Goal: Task Accomplishment & Management: Use online tool/utility

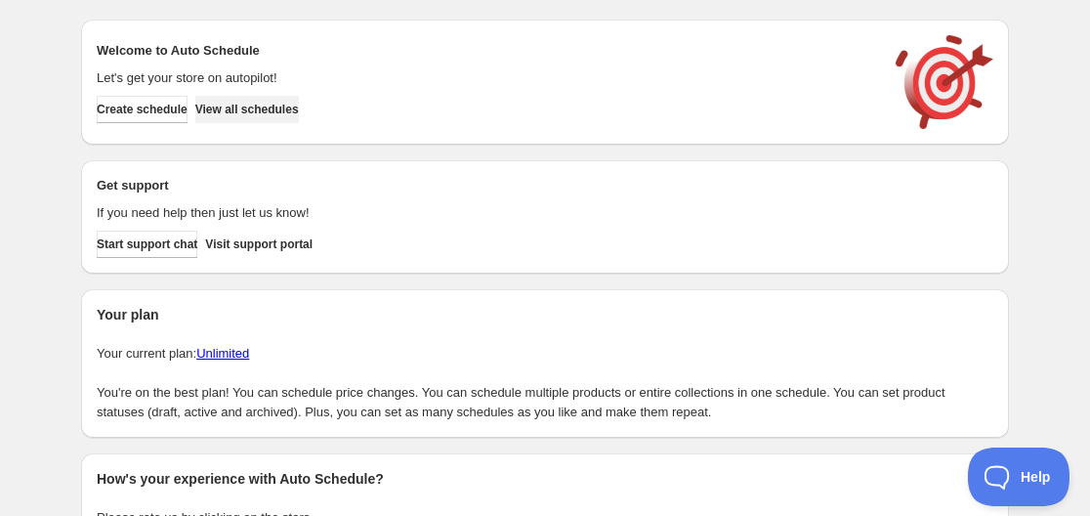
click at [282, 119] on button "View all schedules" at bounding box center [247, 109] width 104 height 27
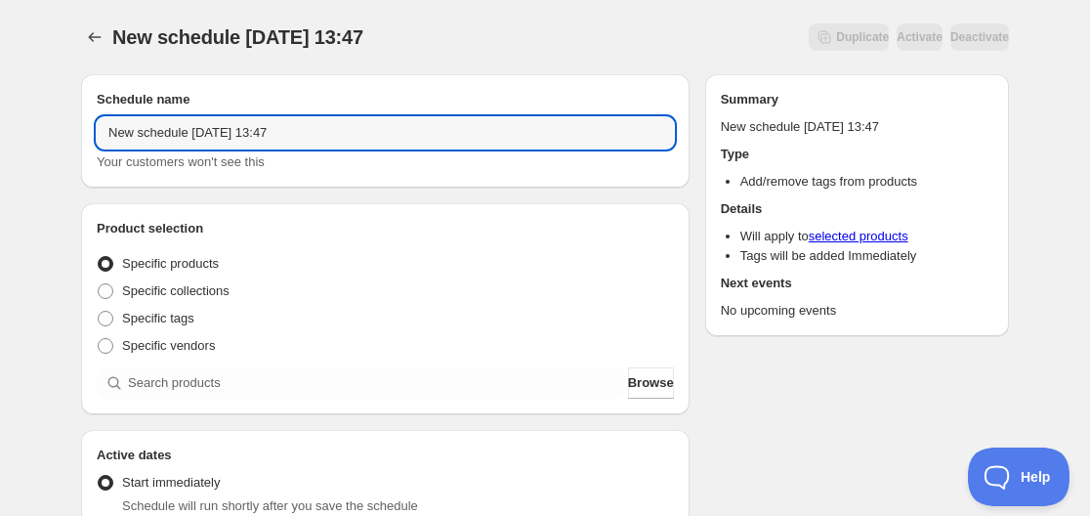
drag, startPoint x: 185, startPoint y: 137, endPoint x: -48, endPoint y: 126, distance: 232.8
click at [0, 126] on html "New schedule [DATE] 13:47. This page is ready New schedule [DATE] 13:47 Duplica…" at bounding box center [545, 258] width 1090 height 516
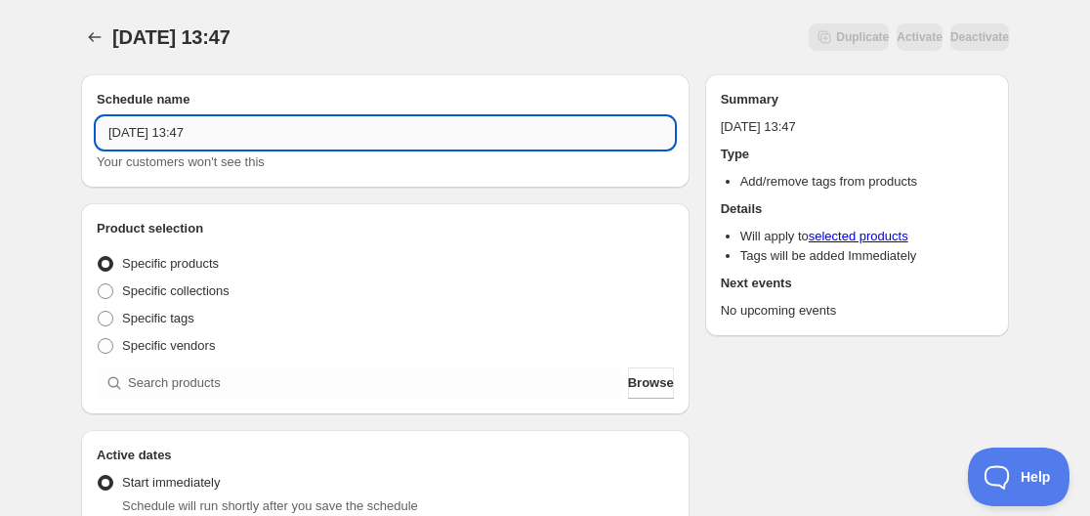
click at [180, 137] on input "[DATE] 13:47" at bounding box center [385, 132] width 577 height 31
click at [169, 136] on input "[DATE] 13:47" at bounding box center [385, 132] width 577 height 31
drag, startPoint x: 202, startPoint y: 130, endPoint x: 543, endPoint y: 164, distance: 342.7
click at [442, 171] on div "[DATE] 13:47 Your customers won't see this" at bounding box center [385, 144] width 577 height 55
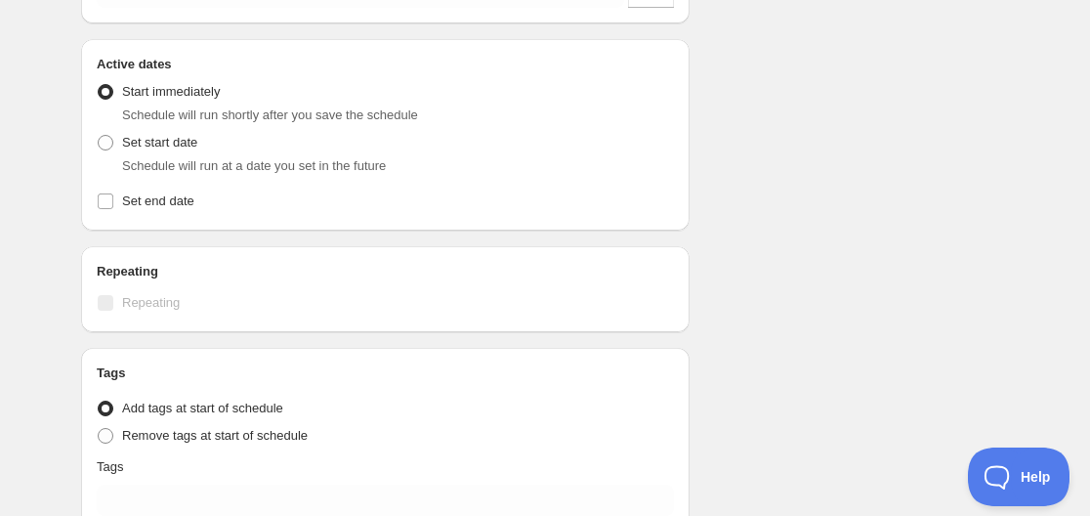
scroll to position [293, 0]
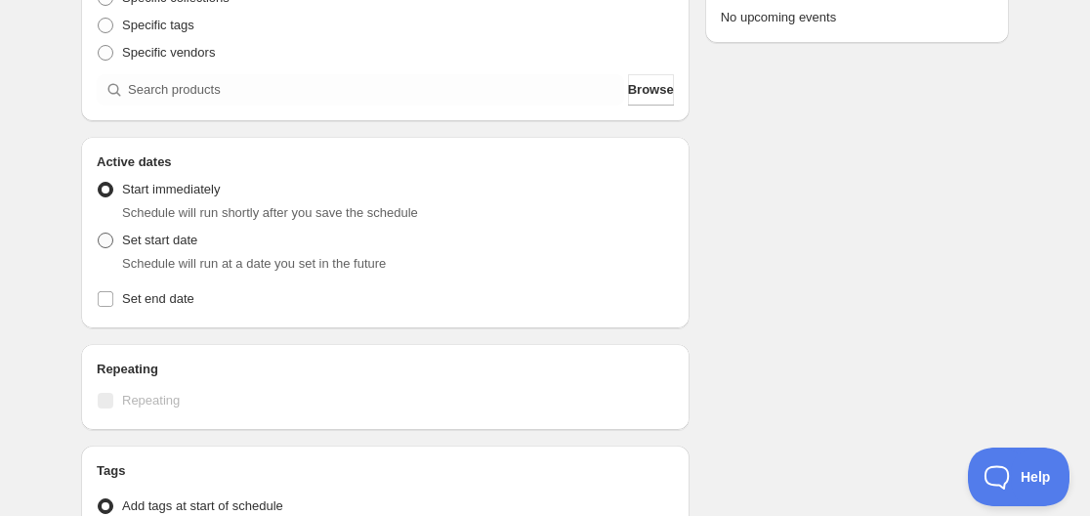
type input "[DATE] 4am"
drag, startPoint x: 103, startPoint y: 246, endPoint x: 115, endPoint y: 256, distance: 16.0
click at [104, 245] on span at bounding box center [106, 241] width 16 height 16
click at [99, 234] on input "Set start date" at bounding box center [98, 233] width 1 height 1
radio input "true"
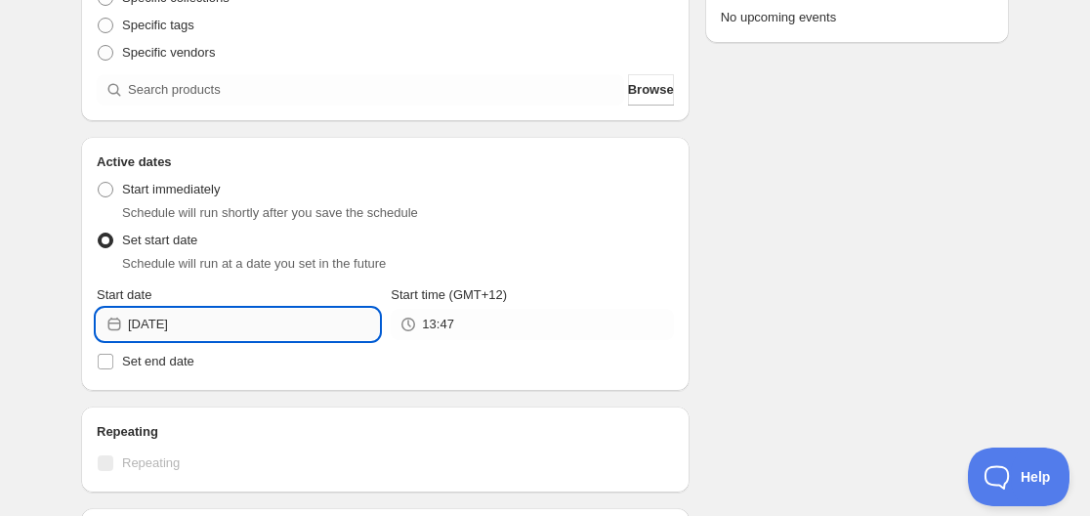
click at [254, 330] on input "[DATE]" at bounding box center [253, 324] width 251 height 31
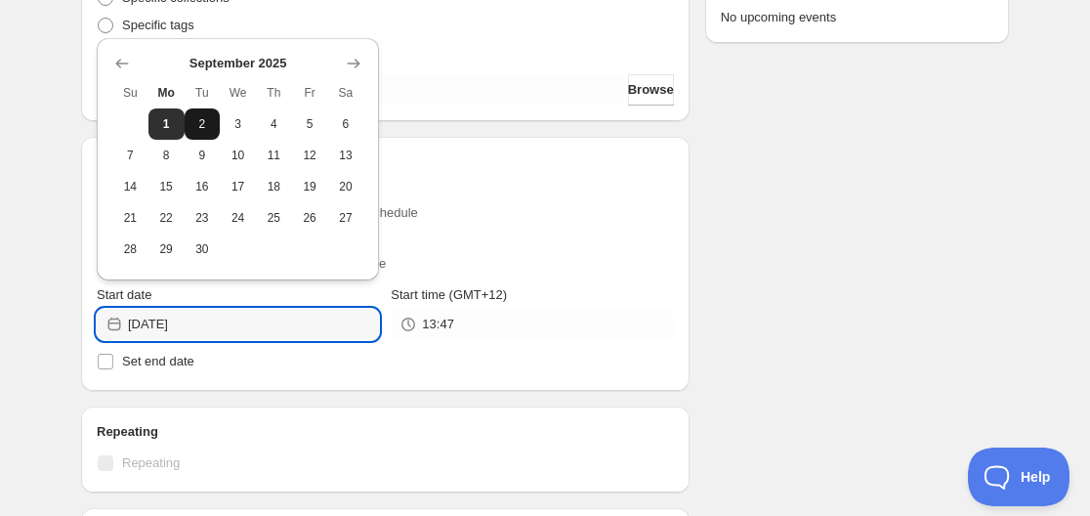
click at [215, 128] on button "2" at bounding box center [203, 123] width 36 height 31
type input "[DATE]"
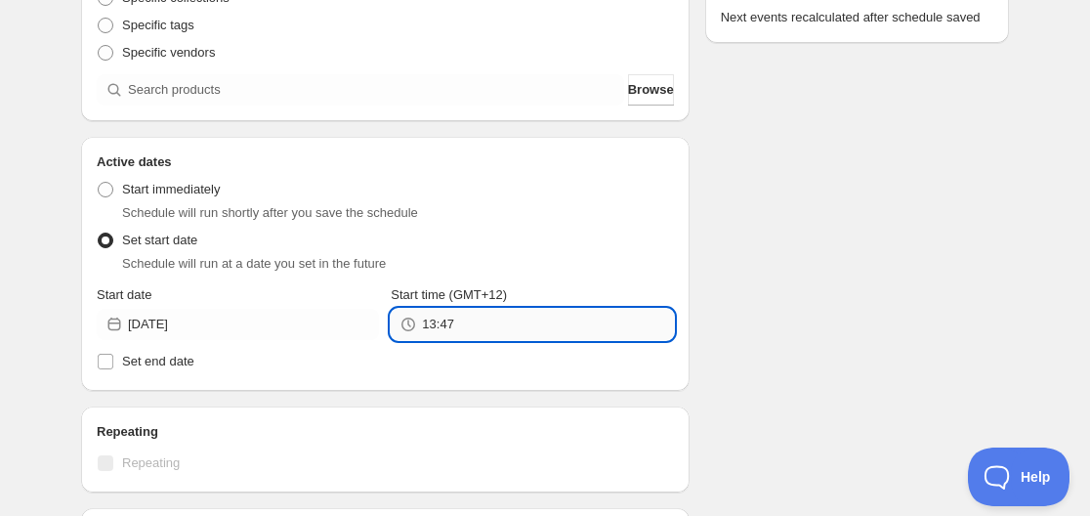
click at [466, 334] on input "13:47" at bounding box center [547, 324] width 251 height 31
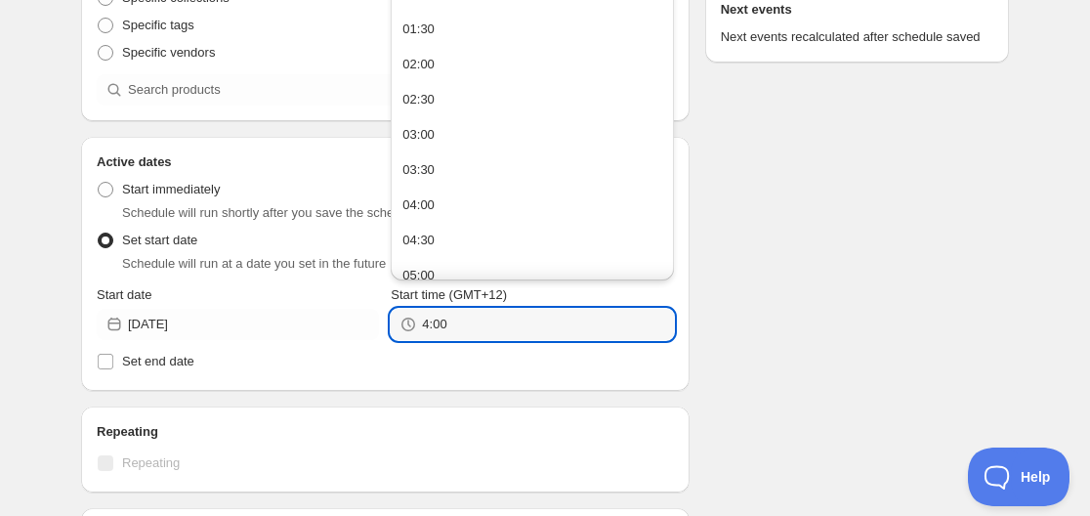
scroll to position [195, 0]
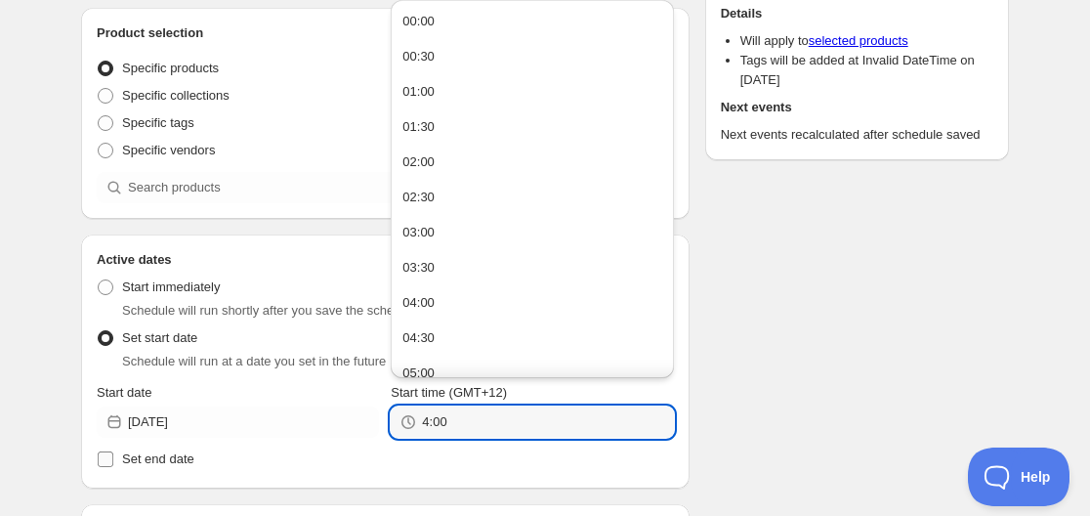
type input "04:00"
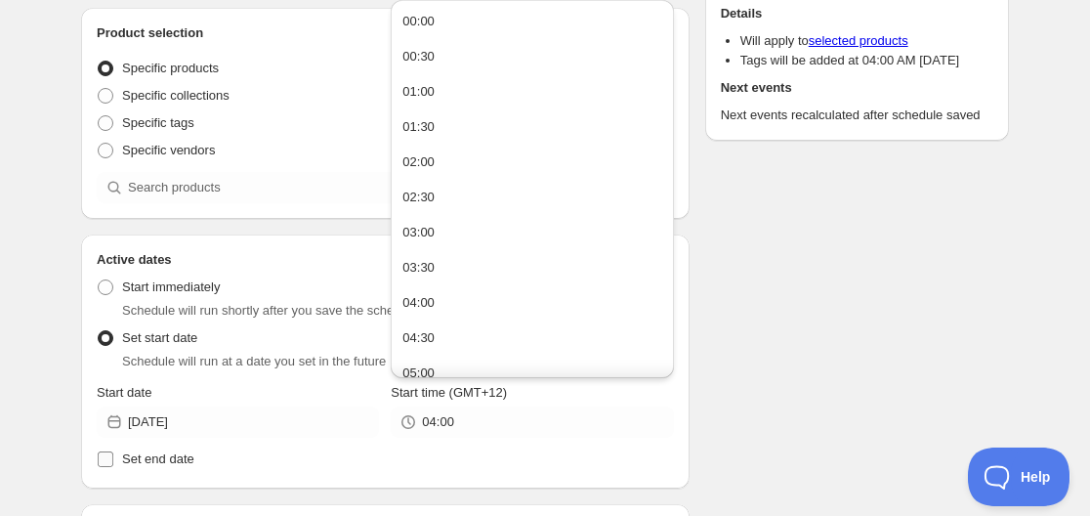
click at [192, 465] on span "Set end date" at bounding box center [158, 458] width 72 height 15
click at [113, 465] on input "Set end date" at bounding box center [106, 459] width 16 height 16
checkbox input "true"
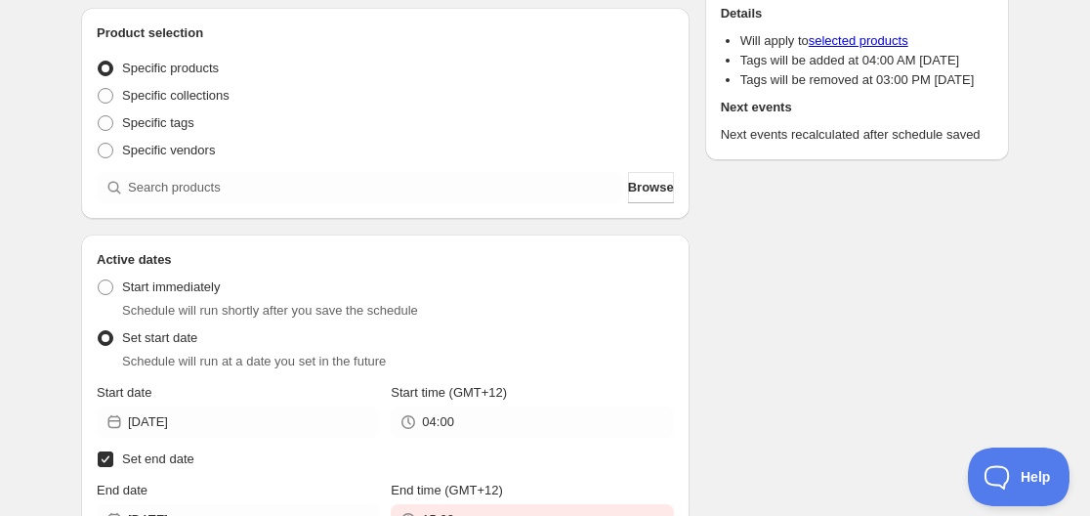
scroll to position [391, 0]
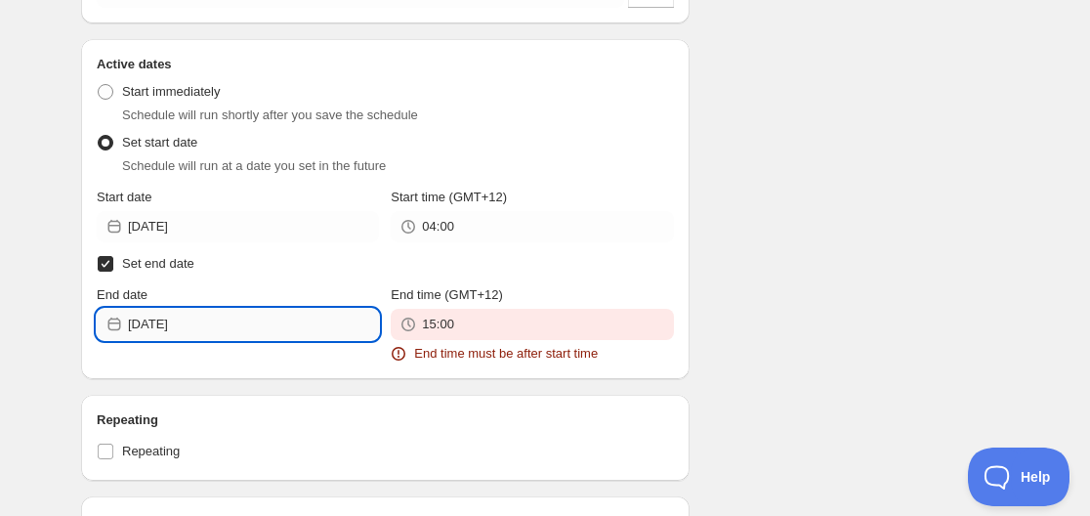
click at [232, 317] on input "[DATE]" at bounding box center [253, 324] width 251 height 31
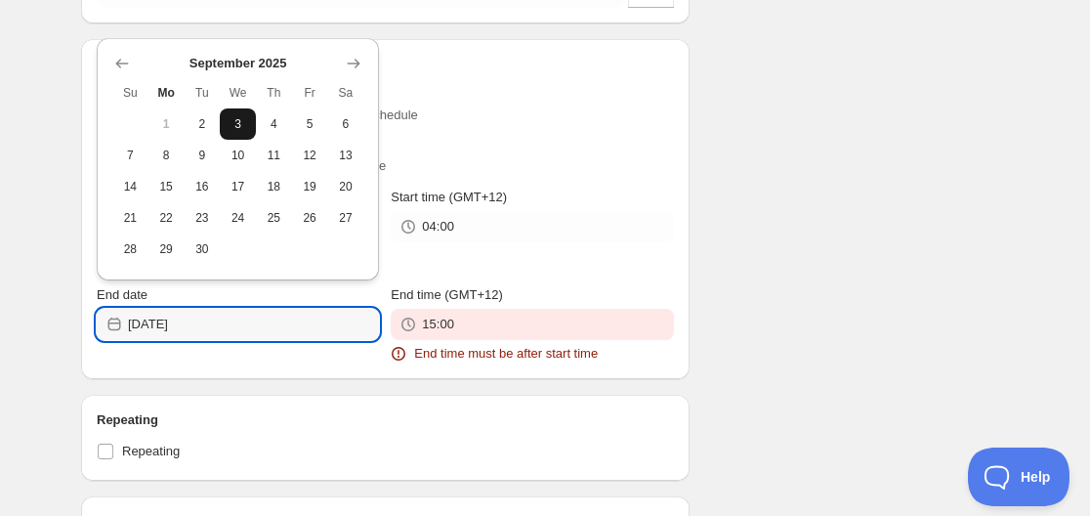
click at [229, 124] on span "3" at bounding box center [238, 124] width 21 height 16
type input "[DATE]"
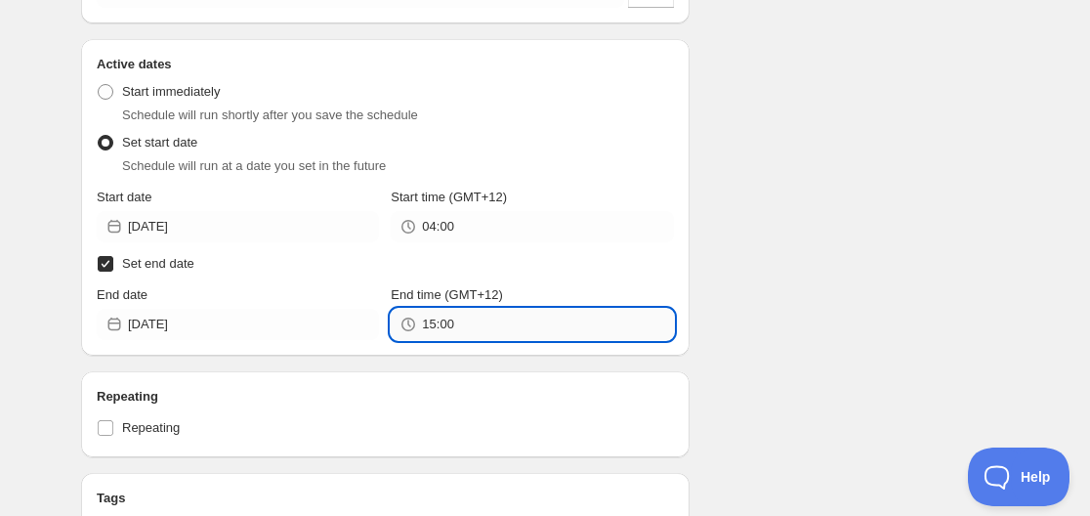
click at [441, 325] on input "15:00" at bounding box center [547, 324] width 251 height 31
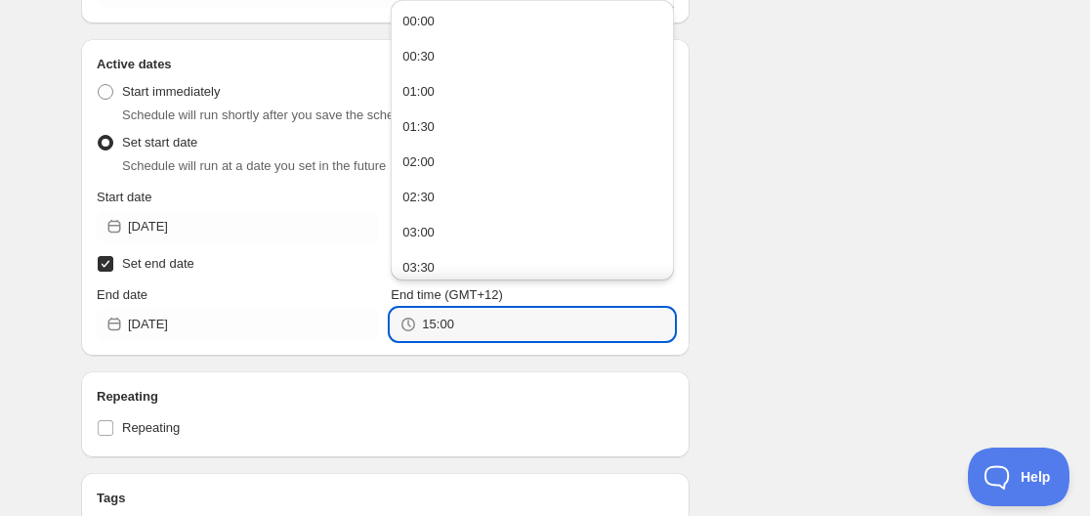
paste input "4"
click at [472, 368] on div "Schedule name [DATE] 4am Your customers won't see this Product selection Entity…" at bounding box center [385, 258] width 609 height 1151
type input "04:00"
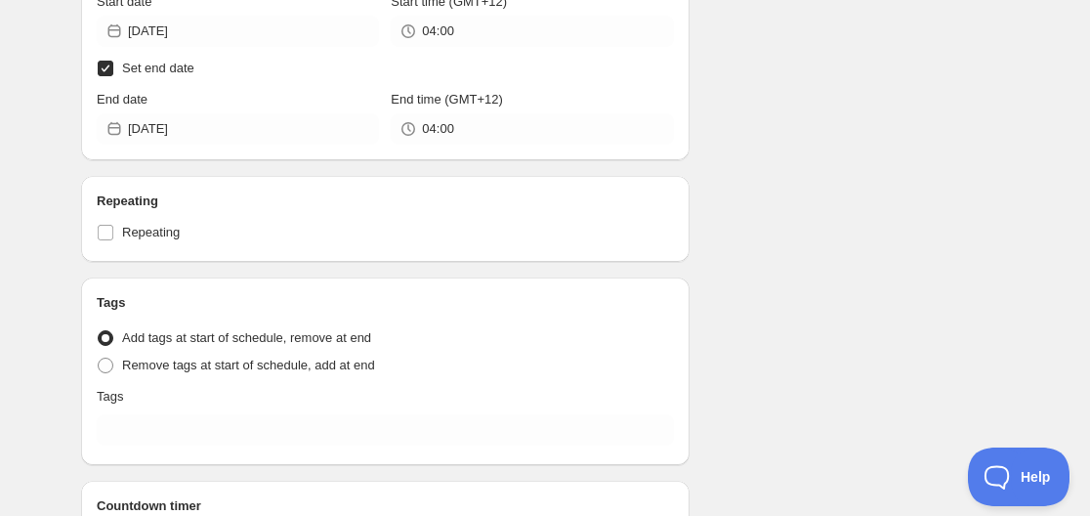
scroll to position [684, 0]
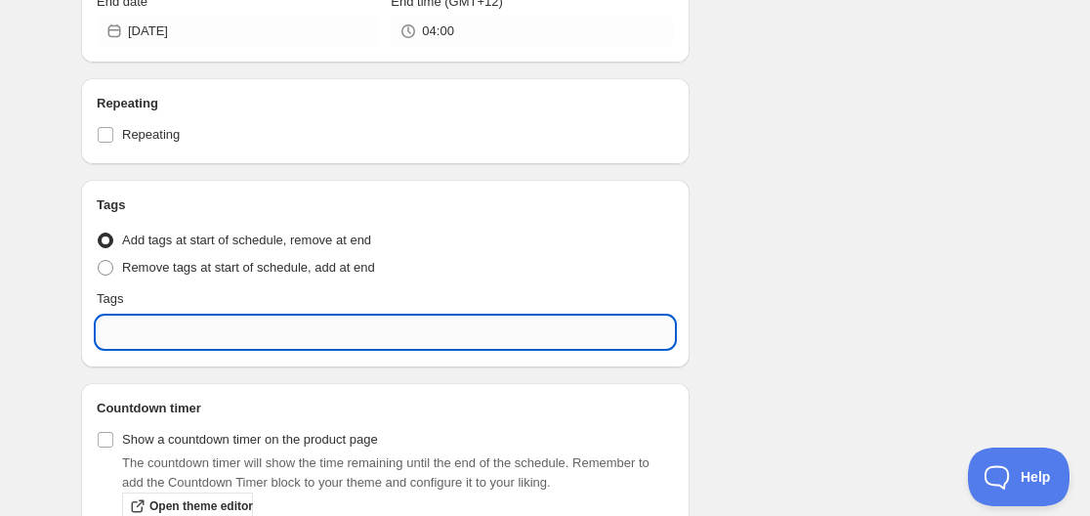
click at [169, 318] on input "text" at bounding box center [385, 332] width 577 height 31
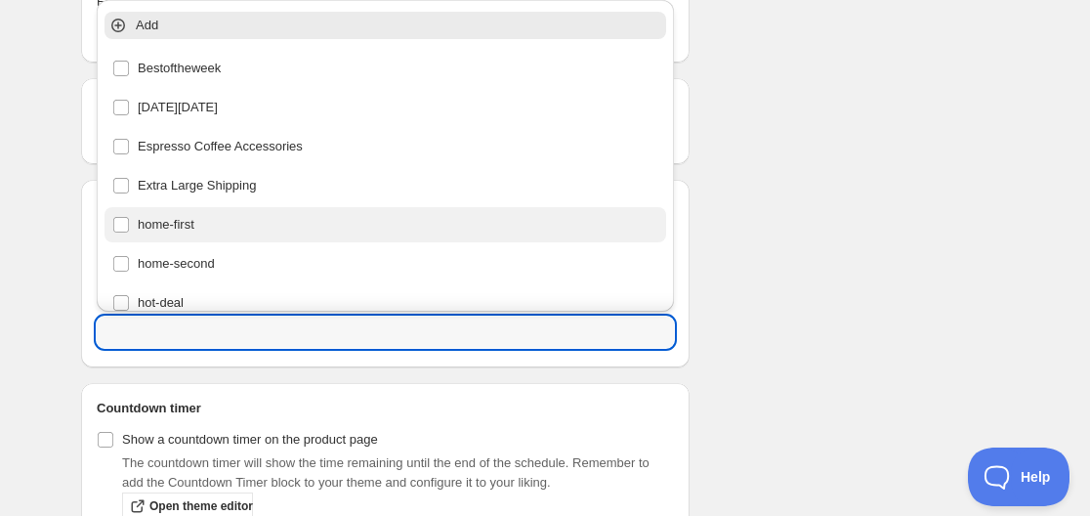
click at [202, 231] on div "home-first" at bounding box center [385, 224] width 546 height 27
type input "home-first"
checkbox input "true"
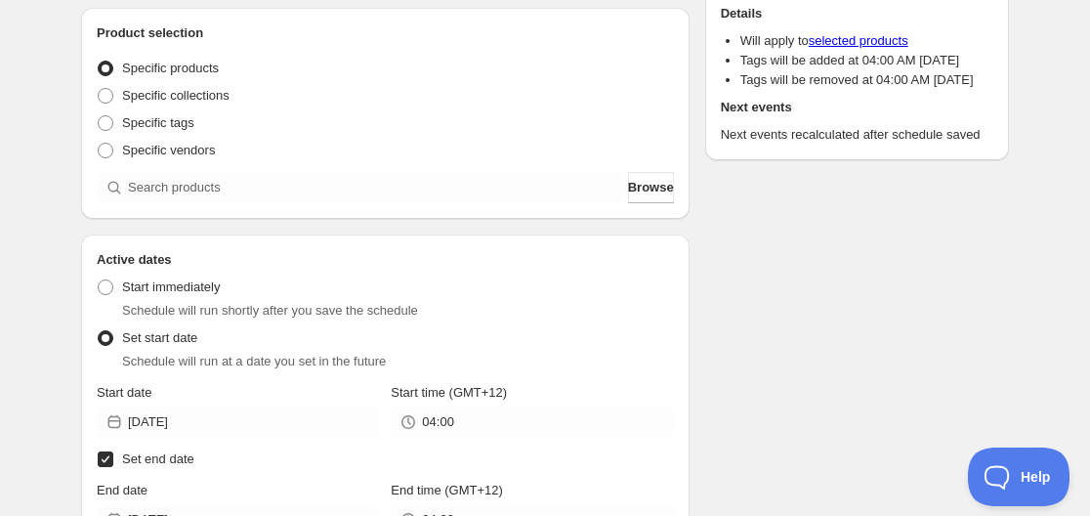
scroll to position [98, 0]
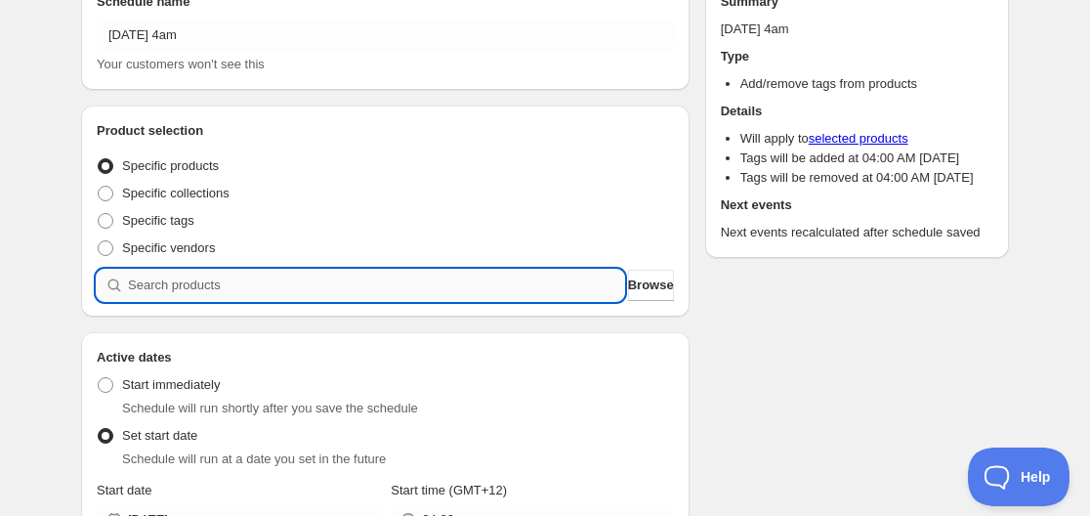
click at [227, 284] on input "search" at bounding box center [376, 285] width 496 height 31
paste input "CNH24278"
type input "CNH24278"
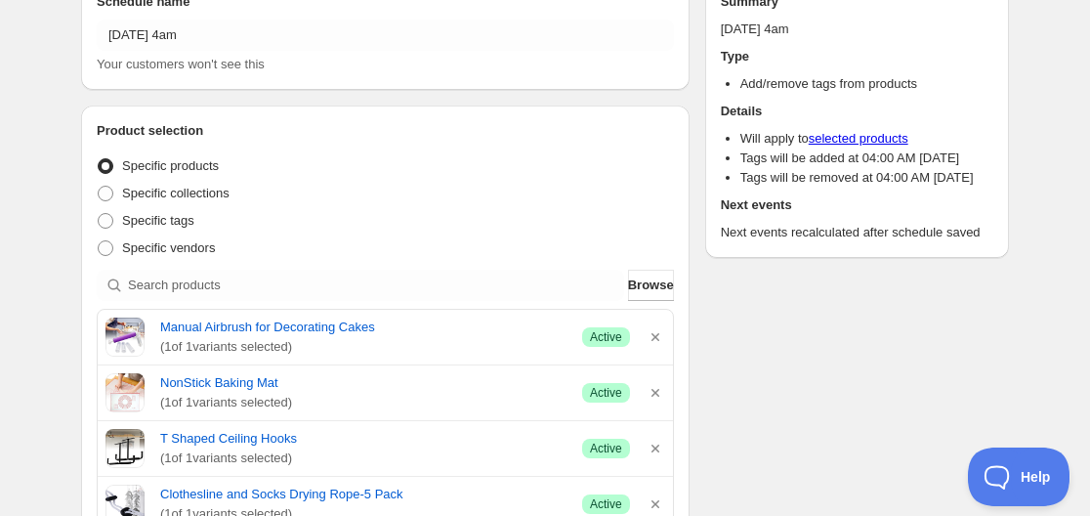
scroll to position [0, 0]
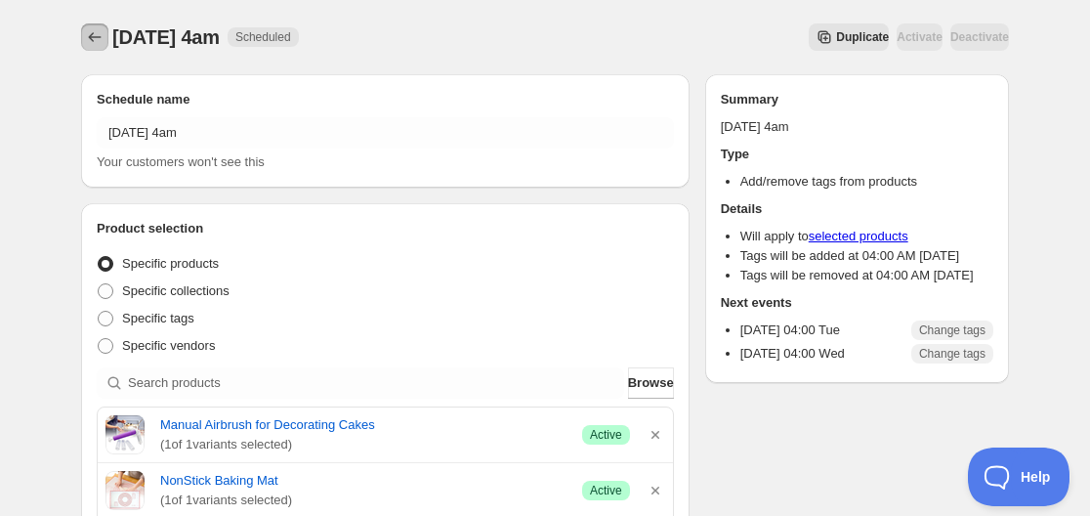
click at [93, 37] on icon "Schedules" at bounding box center [95, 37] width 20 height 20
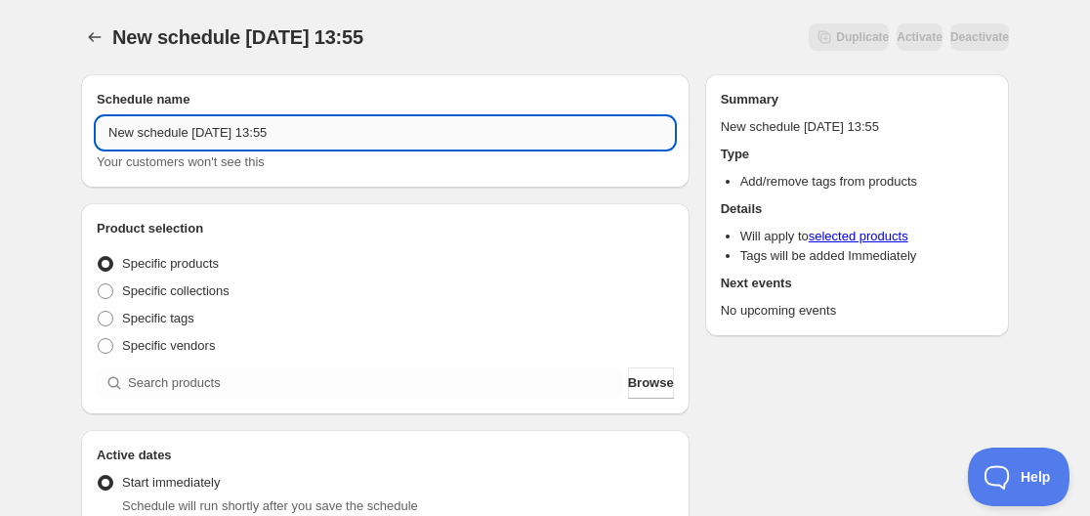
drag, startPoint x: 189, startPoint y: 128, endPoint x: 97, endPoint y: 140, distance: 92.6
click at [97, 139] on input "New schedule [DATE] 13:55" at bounding box center [385, 132] width 577 height 31
click at [166, 138] on input "[DATE] 13:55" at bounding box center [385, 132] width 577 height 31
drag, startPoint x: 211, startPoint y: 132, endPoint x: 325, endPoint y: 149, distance: 115.7
click at [325, 149] on div "[DATE] 13:55 Your customers won't see this" at bounding box center [385, 144] width 577 height 55
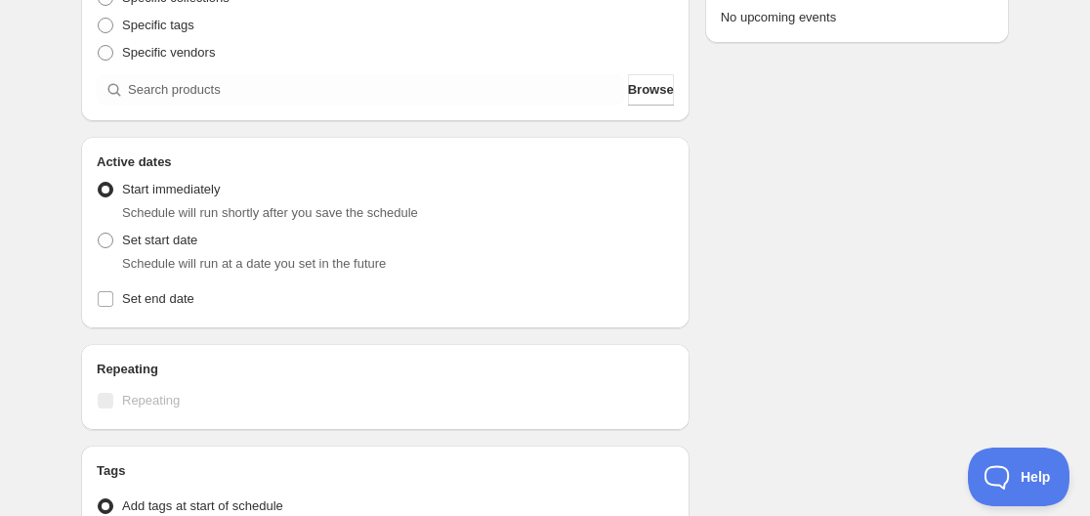
scroll to position [391, 0]
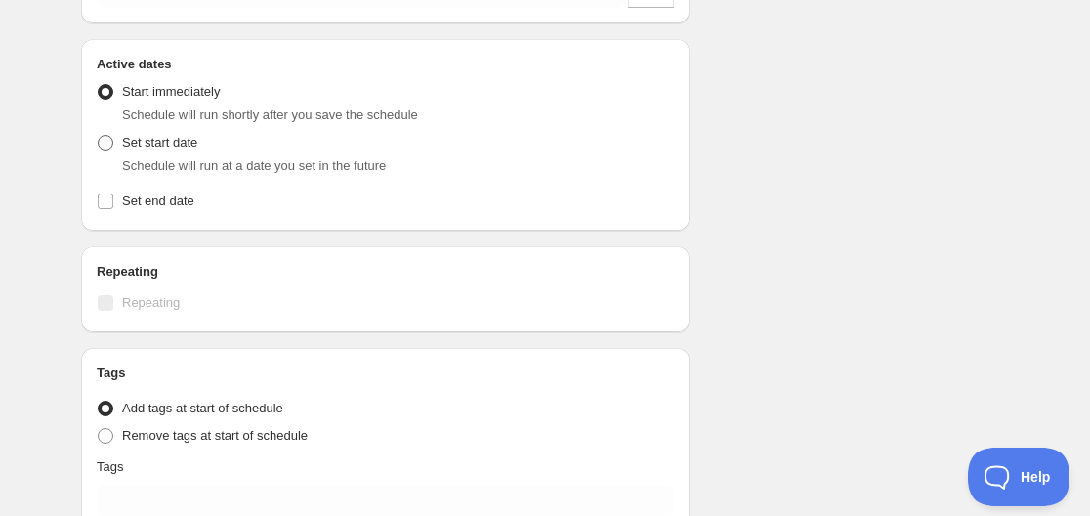
type input "[DATE] 11am"
click at [163, 138] on span "Set start date" at bounding box center [159, 142] width 75 height 15
click at [99, 136] on input "Set start date" at bounding box center [98, 135] width 1 height 1
radio input "true"
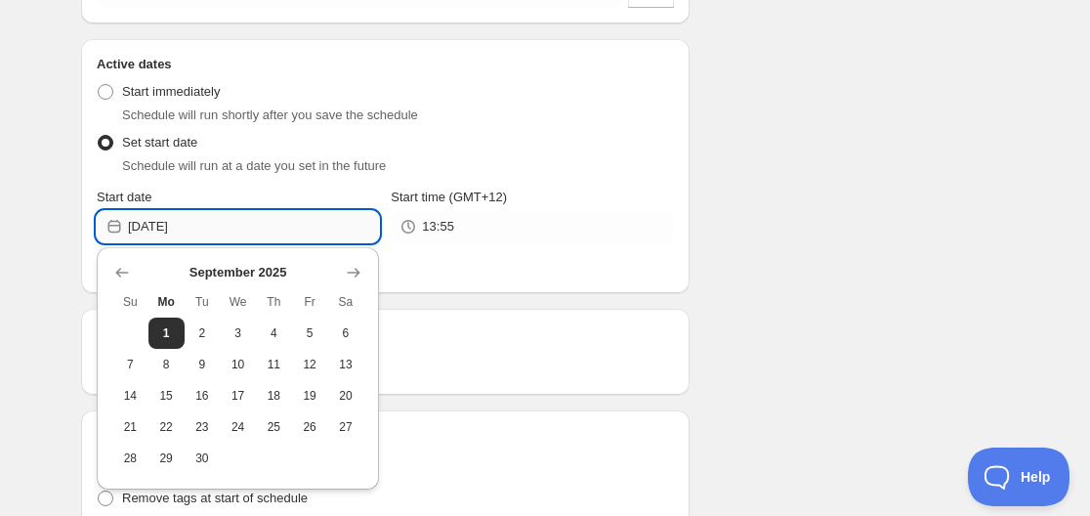
drag, startPoint x: 276, startPoint y: 237, endPoint x: 259, endPoint y: 236, distance: 16.6
click at [277, 236] on input "[DATE]" at bounding box center [253, 226] width 251 height 31
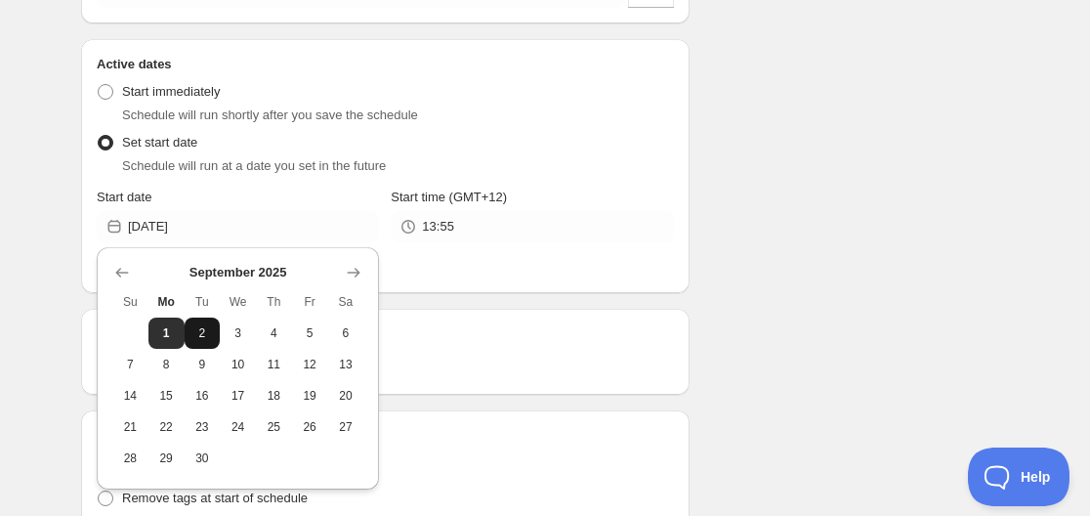
click at [210, 335] on span "2" at bounding box center [202, 333] width 21 height 16
type input "[DATE]"
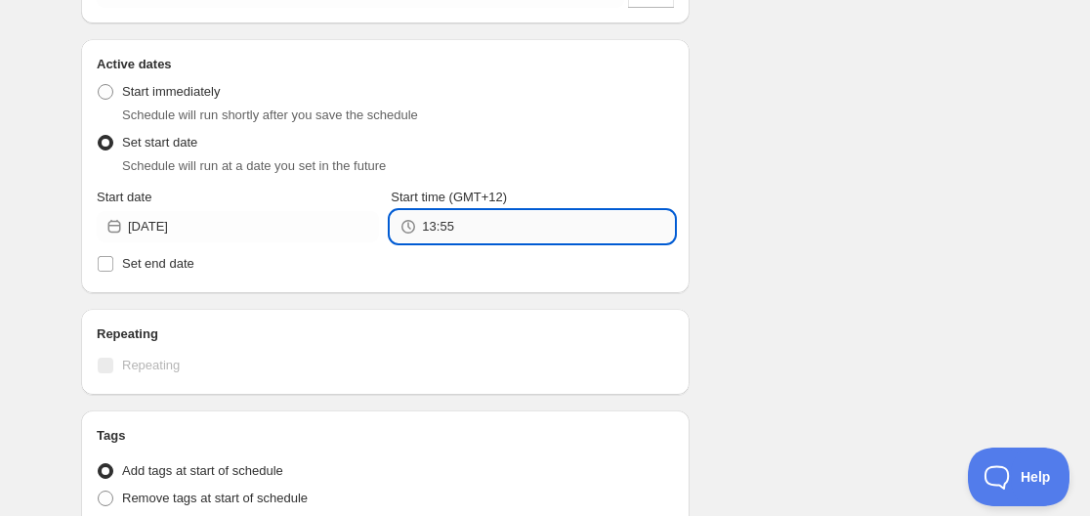
click at [471, 237] on input "13:55" at bounding box center [547, 226] width 251 height 31
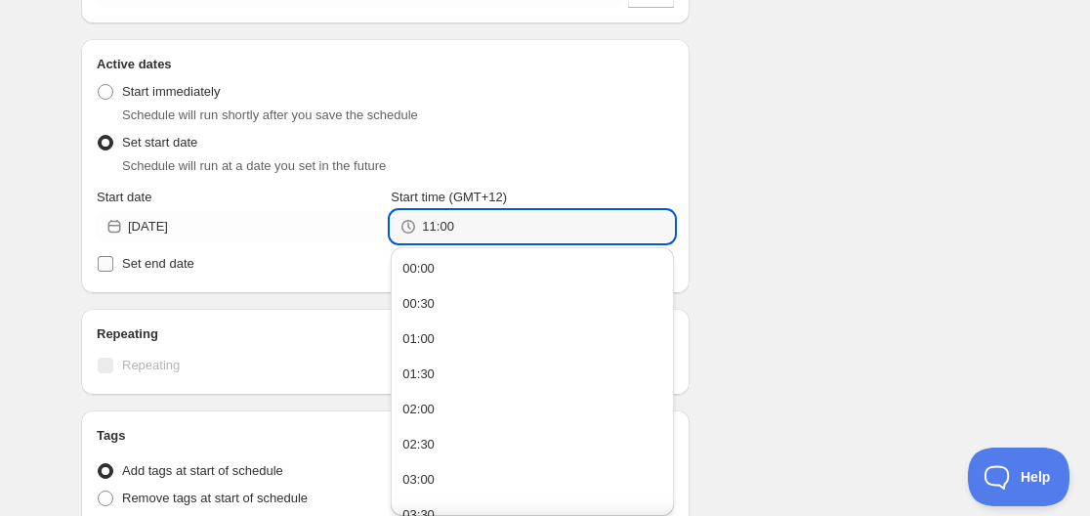
type input "11:00"
click at [114, 270] on label "Set end date" at bounding box center [385, 263] width 577 height 27
click at [113, 270] on input "Set end date" at bounding box center [106, 264] width 16 height 16
checkbox input "true"
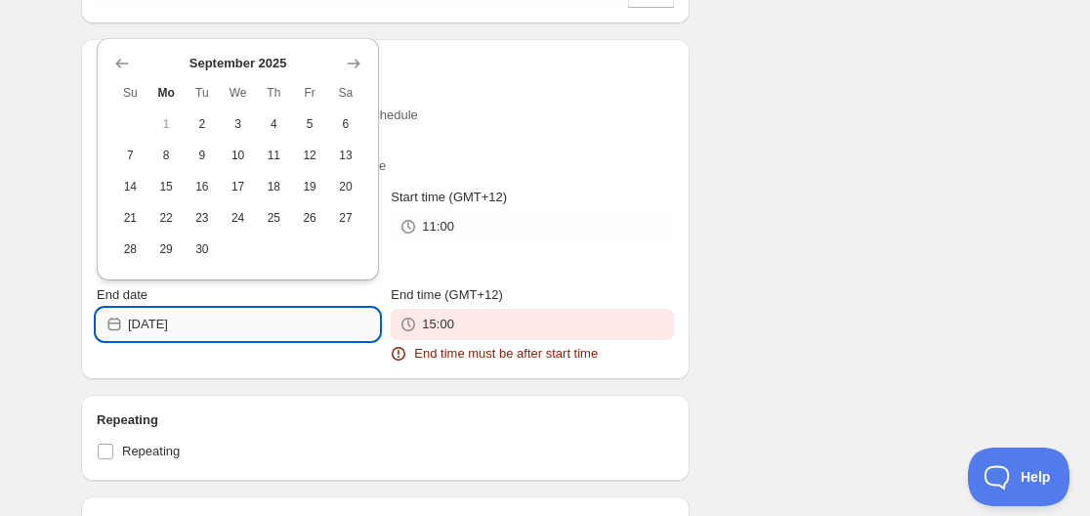
click at [208, 320] on input "[DATE]" at bounding box center [253, 324] width 251 height 31
click at [221, 136] on button "3" at bounding box center [238, 123] width 36 height 31
type input "[DATE]"
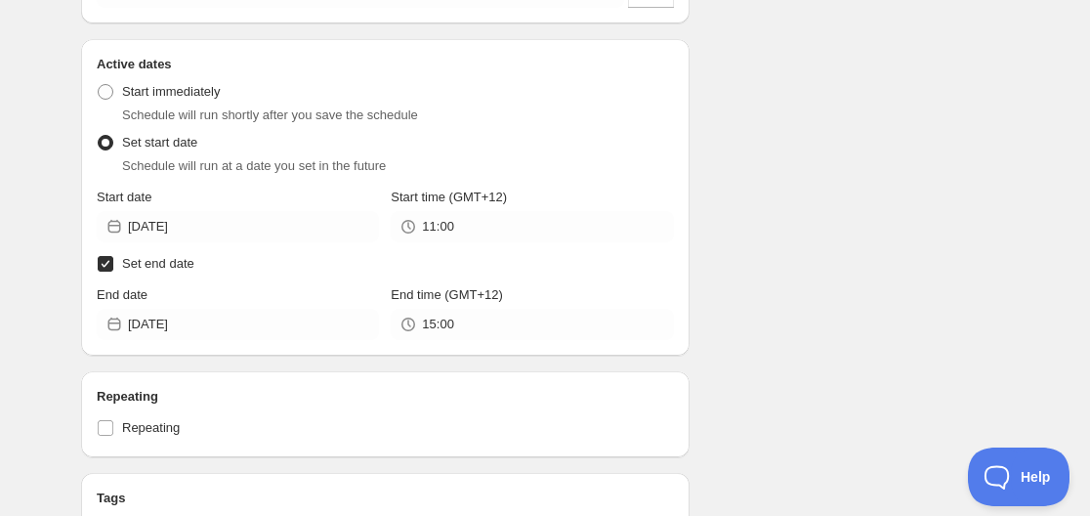
click at [490, 304] on label "End time (GMT+12)" at bounding box center [447, 295] width 112 height 20
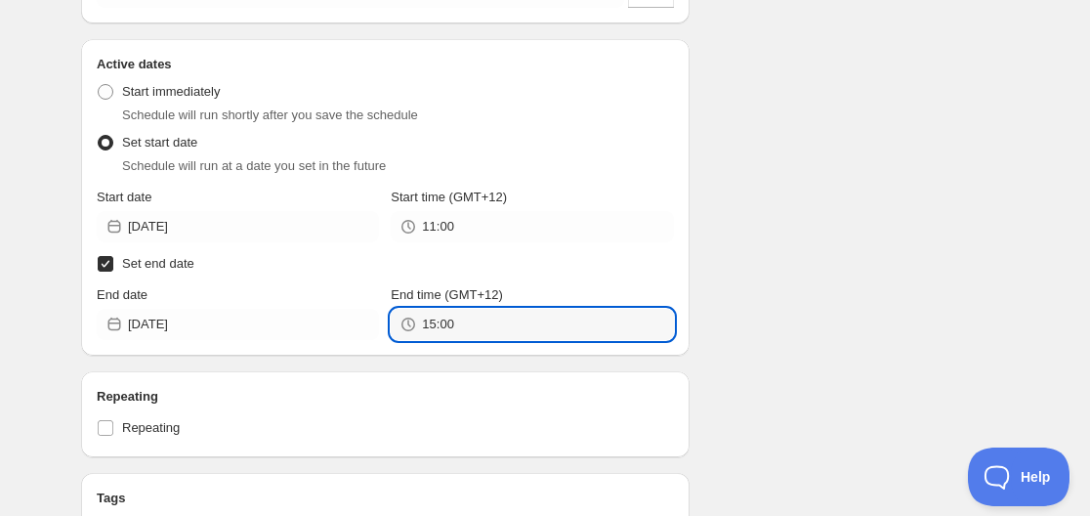
click at [490, 309] on input "15:00" at bounding box center [547, 324] width 251 height 31
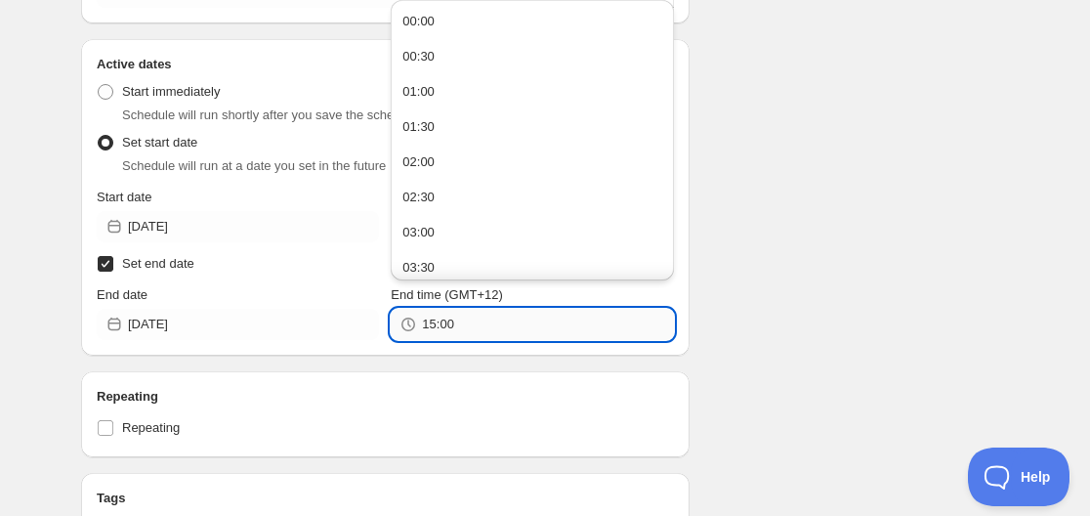
paste input "1"
type input "11:00"
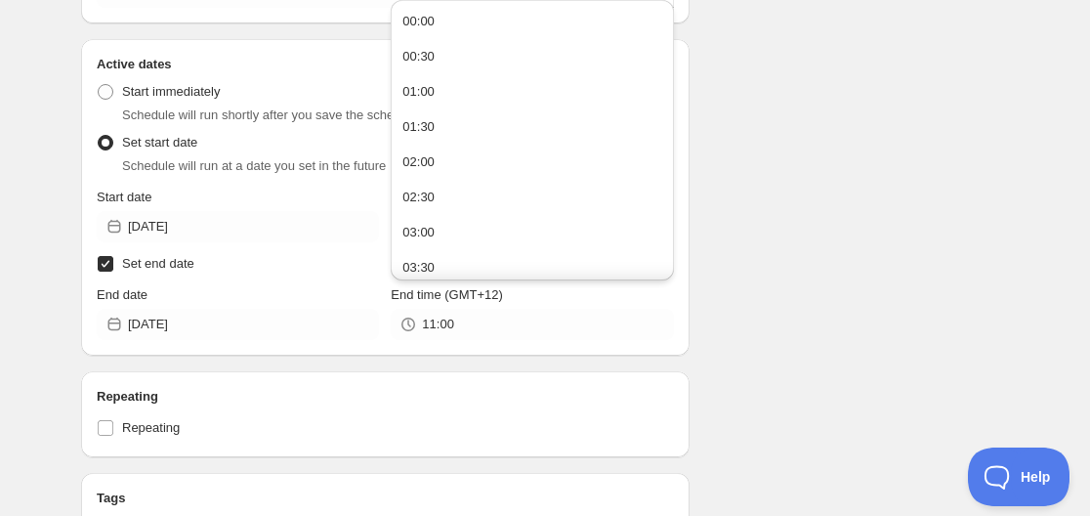
drag, startPoint x: 1042, startPoint y: 370, endPoint x: 963, endPoint y: 351, distance: 80.6
click at [1029, 358] on div "[DATE] 11am. This page is ready [DATE] 11am Duplicate Activate Deactivate More …" at bounding box center [545, 263] width 1090 height 1309
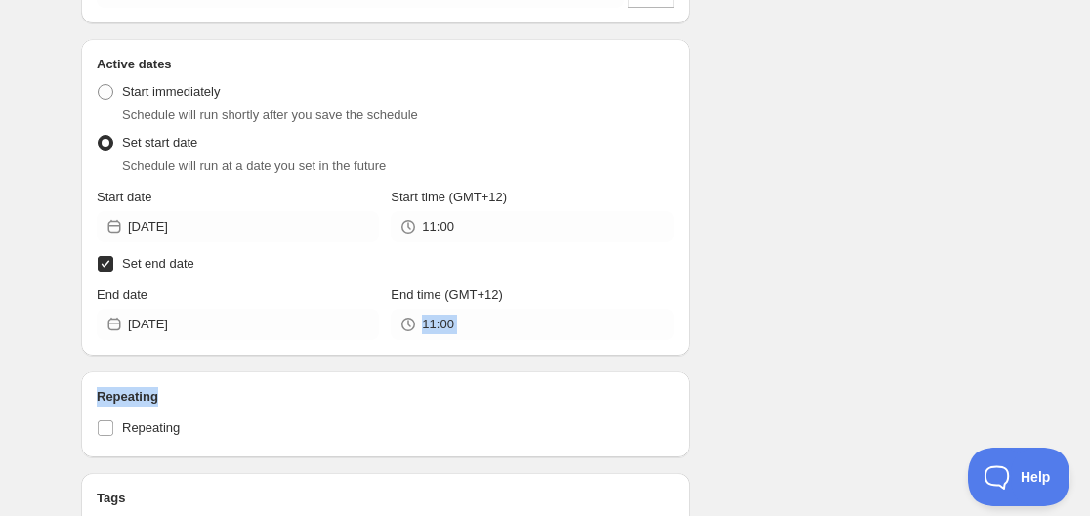
scroll to position [586, 0]
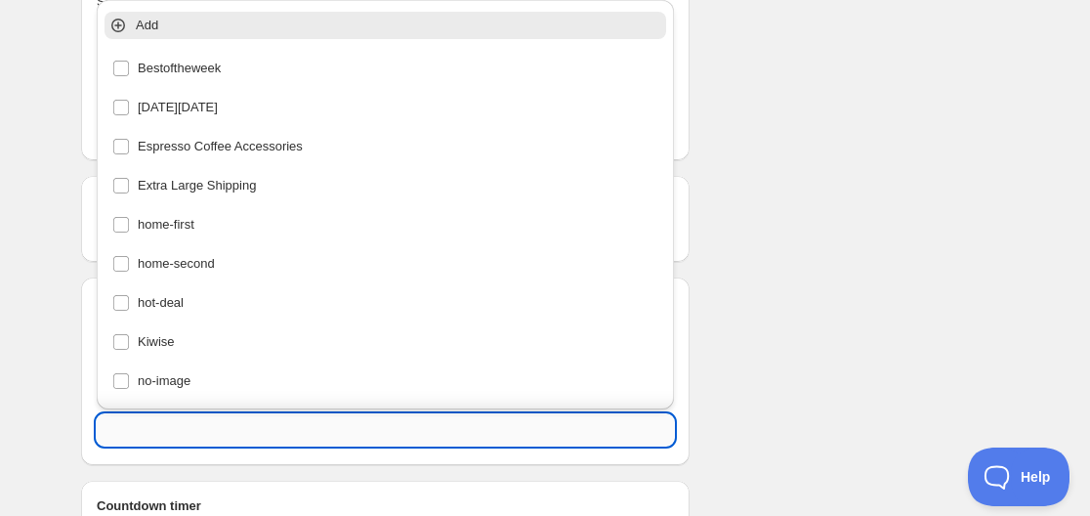
drag, startPoint x: 205, startPoint y: 426, endPoint x: 209, endPoint y: 390, distance: 36.4
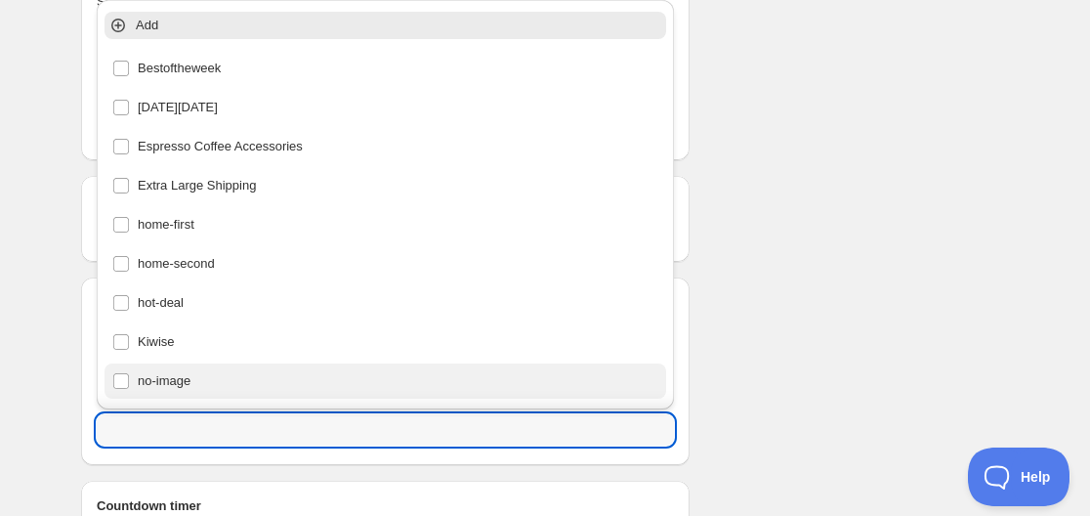
click at [205, 425] on input "text" at bounding box center [385, 429] width 577 height 31
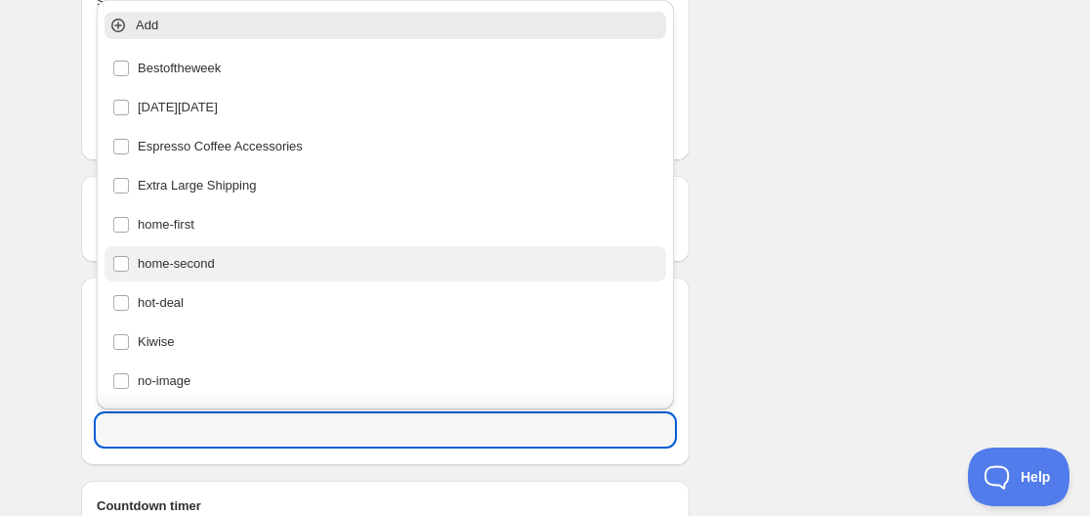
click at [202, 276] on div "home-second" at bounding box center [385, 263] width 546 height 27
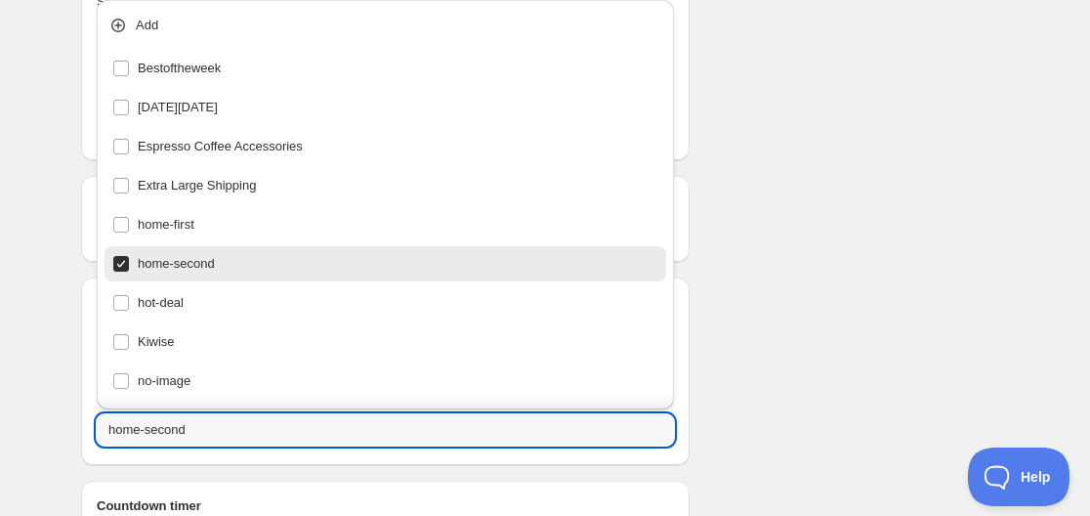
type input "home-second"
checkbox input "true"
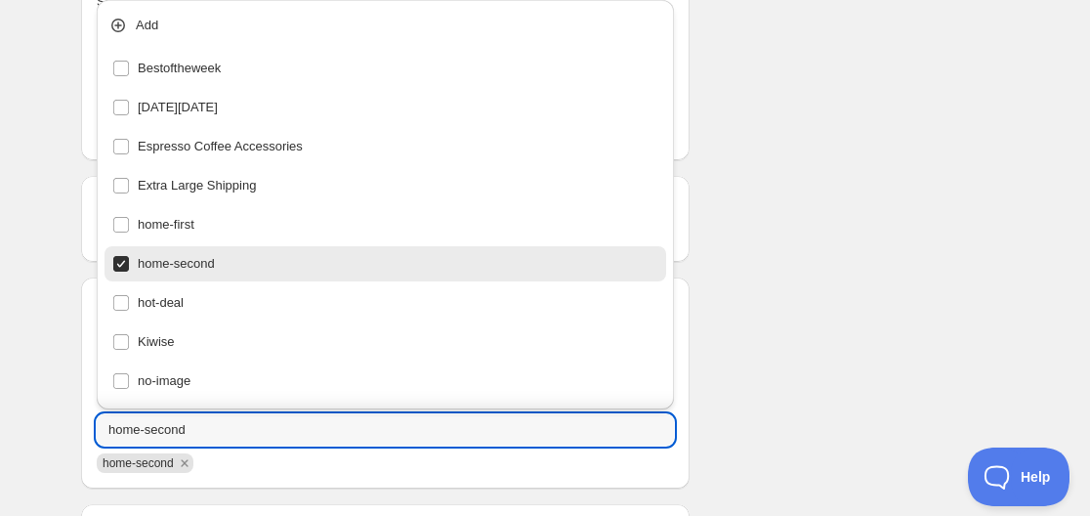
click at [760, 221] on div "Schedule name [DATE] 11am Your customers won't see this Product selection Entit…" at bounding box center [537, 89] width 944 height 1235
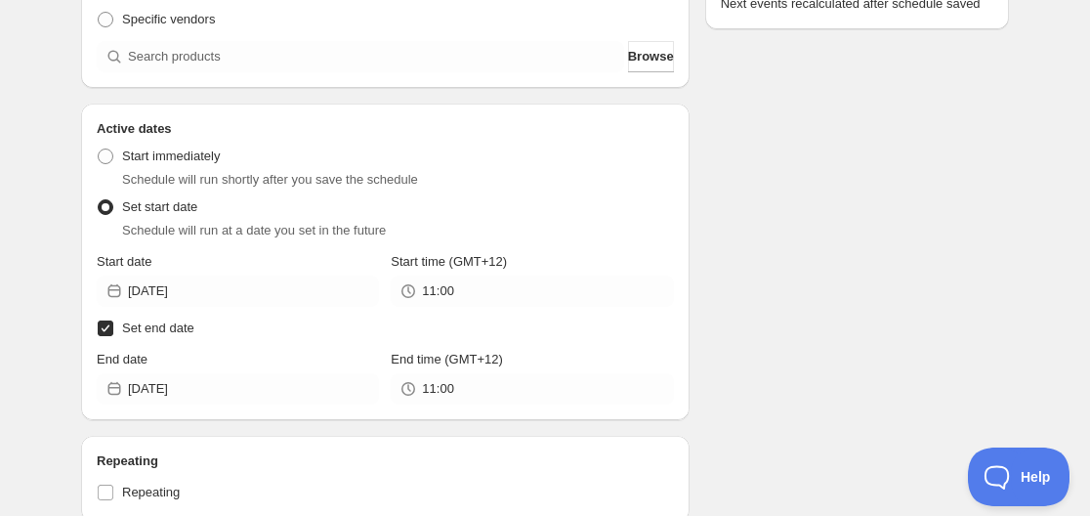
scroll to position [33, 0]
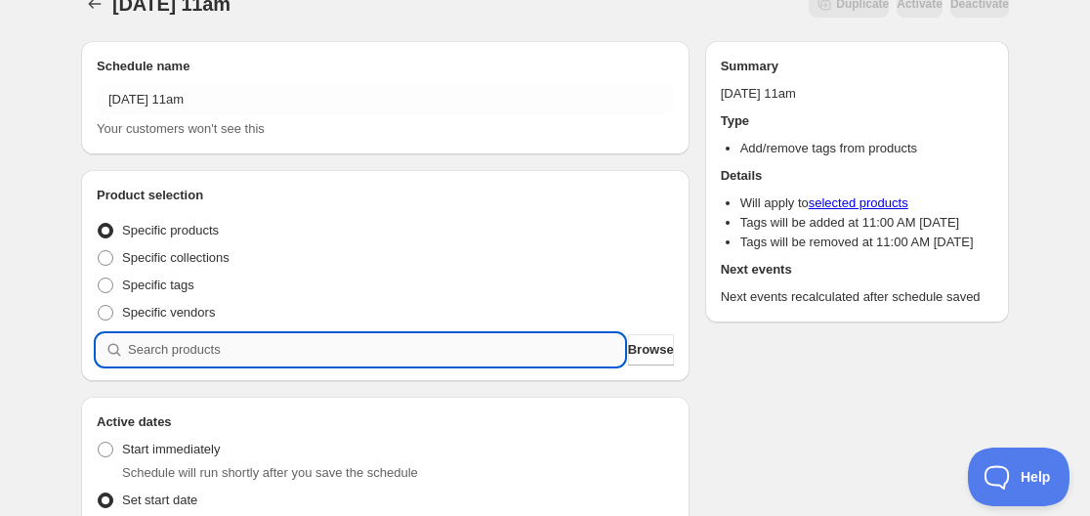
click at [164, 356] on input "search" at bounding box center [376, 349] width 496 height 31
paste input "CNH12231"
type input "CNH12231"
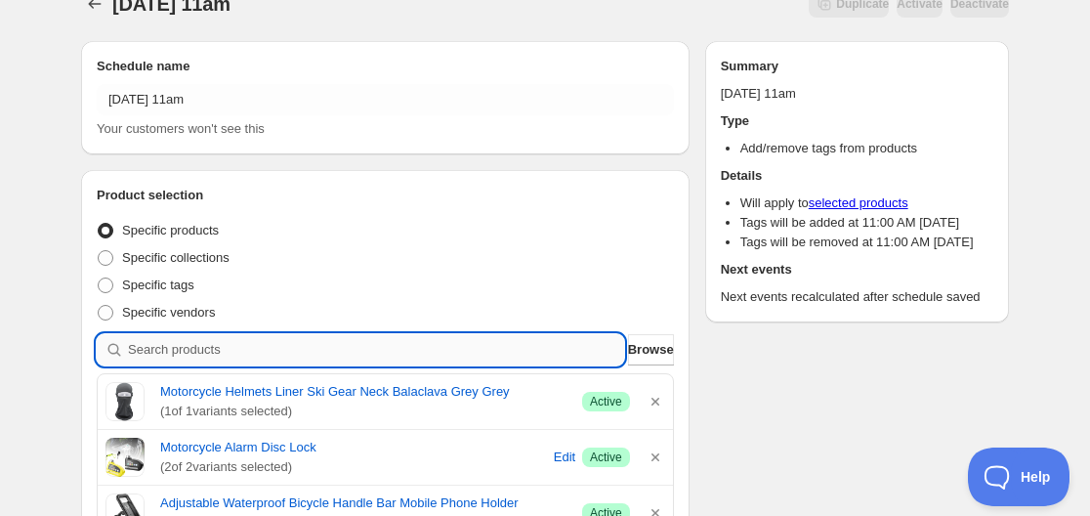
click at [178, 351] on input "search" at bounding box center [376, 349] width 496 height 31
paste input "TT248"
type input "TT248"
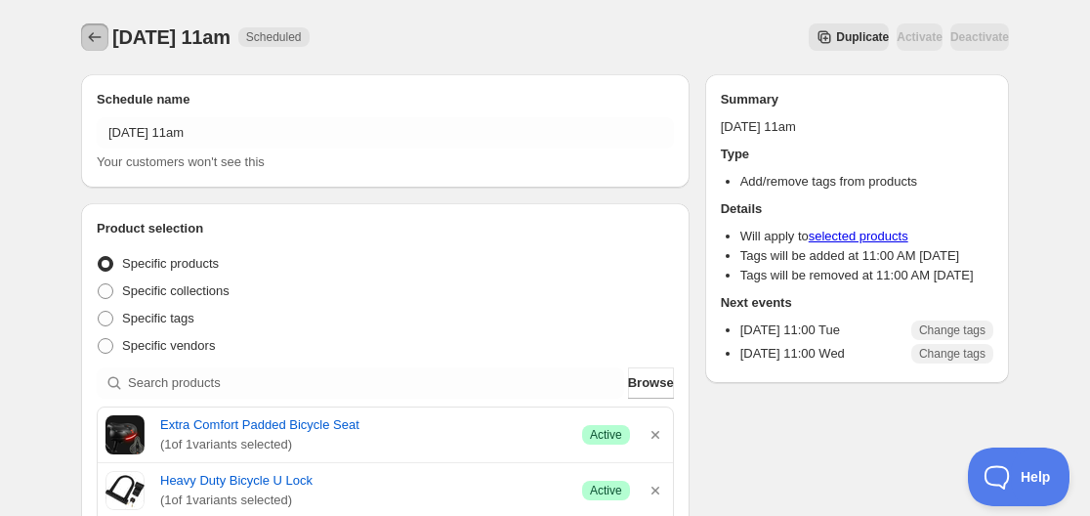
click at [87, 32] on icon "Schedules" at bounding box center [95, 37] width 20 height 20
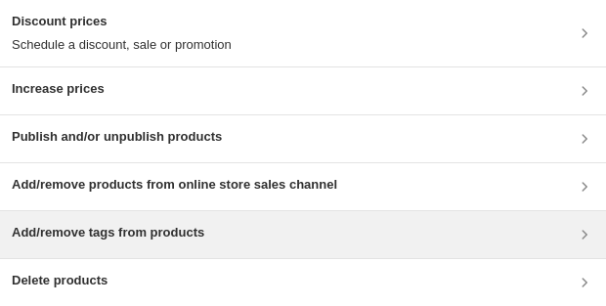
click at [111, 246] on div "Add/remove tags from products" at bounding box center [303, 234] width 606 height 47
click at [162, 232] on h3 "Add/remove tags from products" at bounding box center [108, 233] width 192 height 20
